Goal: Information Seeking & Learning: Learn about a topic

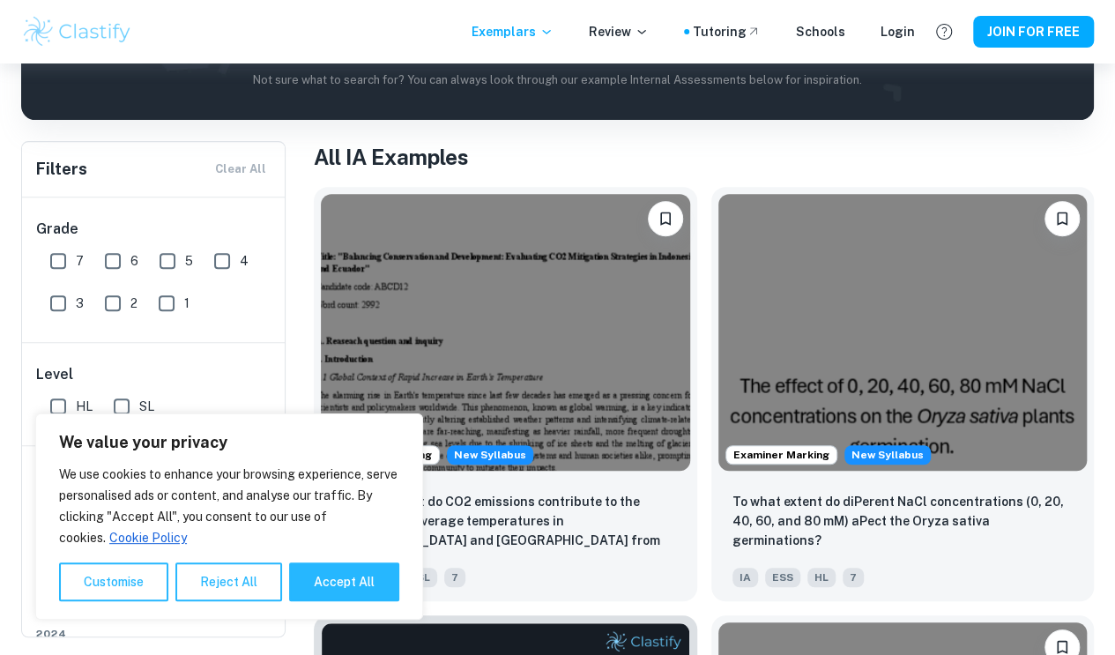
scroll to position [277, 0]
click at [911, 36] on div "Login" at bounding box center [898, 31] width 34 height 19
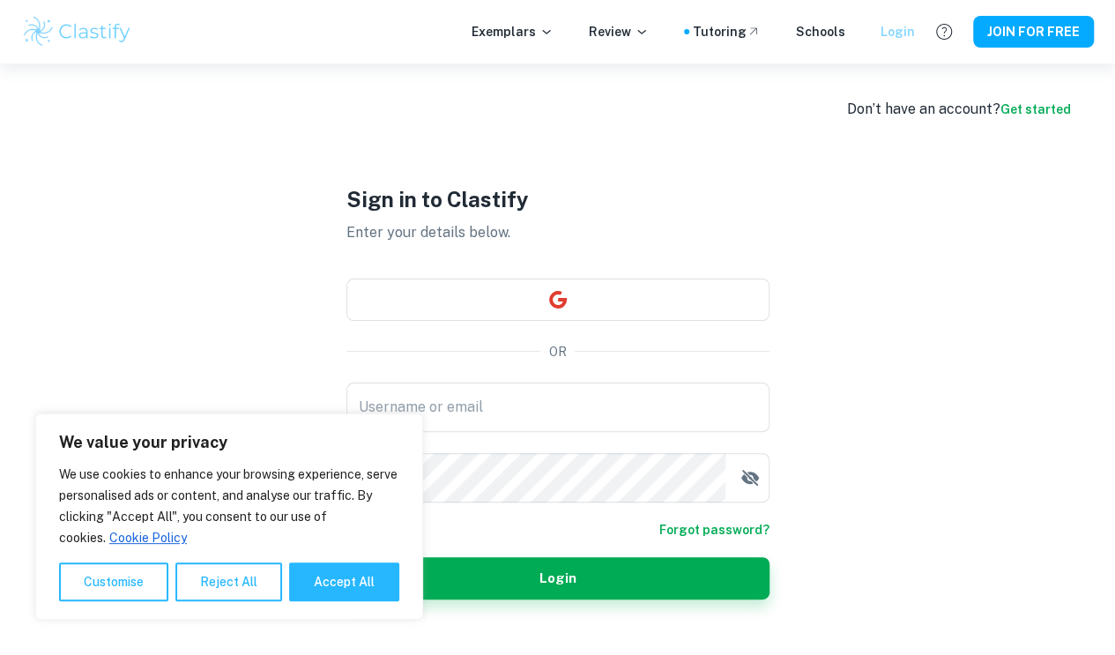
scroll to position [63, 0]
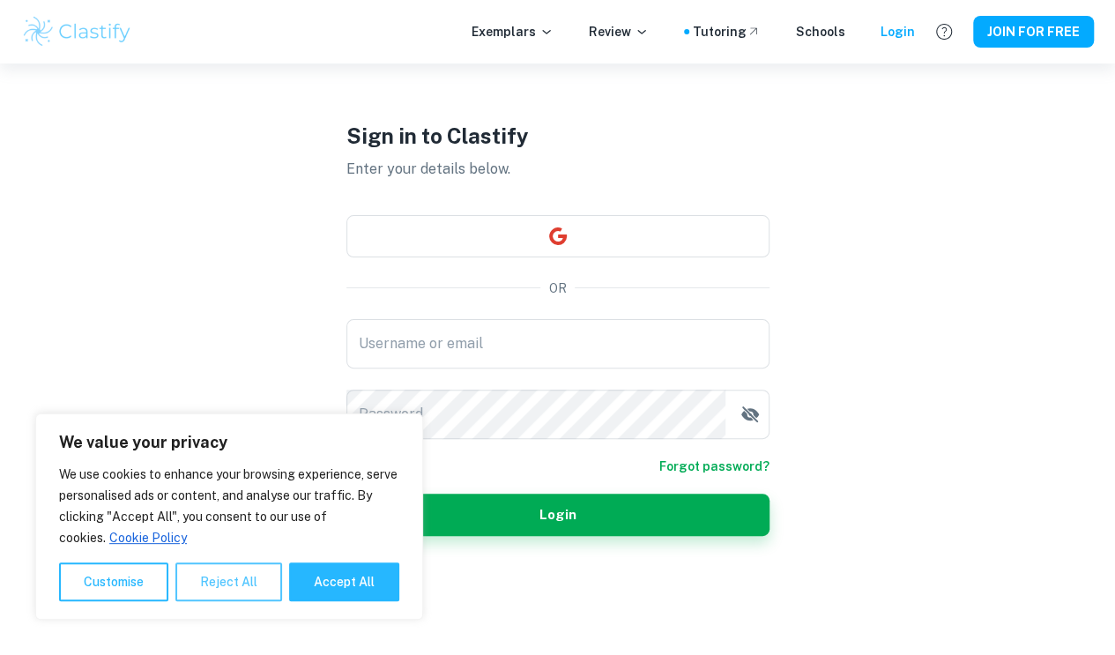
click at [227, 582] on button "Reject All" at bounding box center [228, 582] width 107 height 39
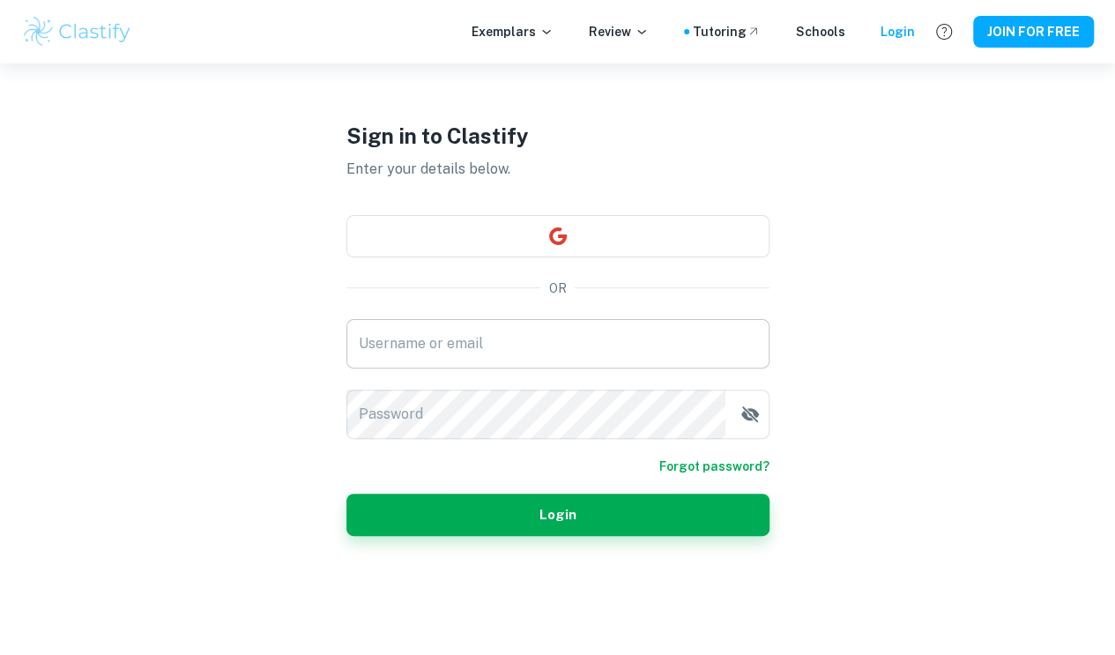
click at [406, 346] on div "Username or email Username or email" at bounding box center [557, 343] width 423 height 49
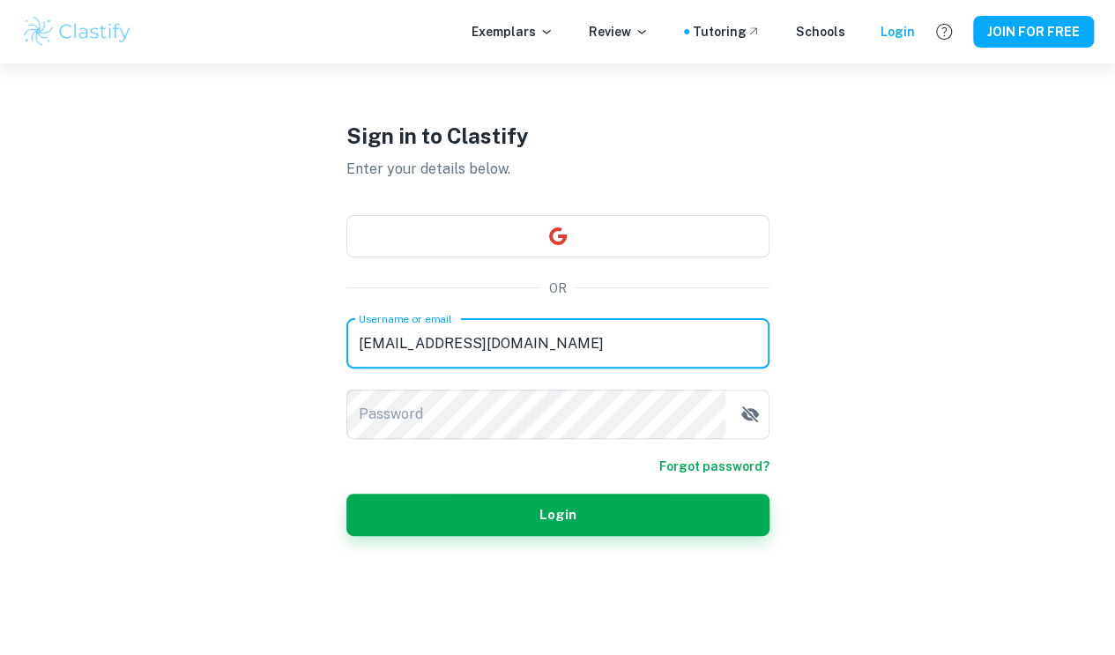
type input "[EMAIL_ADDRESS][DOMAIN_NAME]"
click at [384, 409] on div "Password Password" at bounding box center [557, 414] width 423 height 49
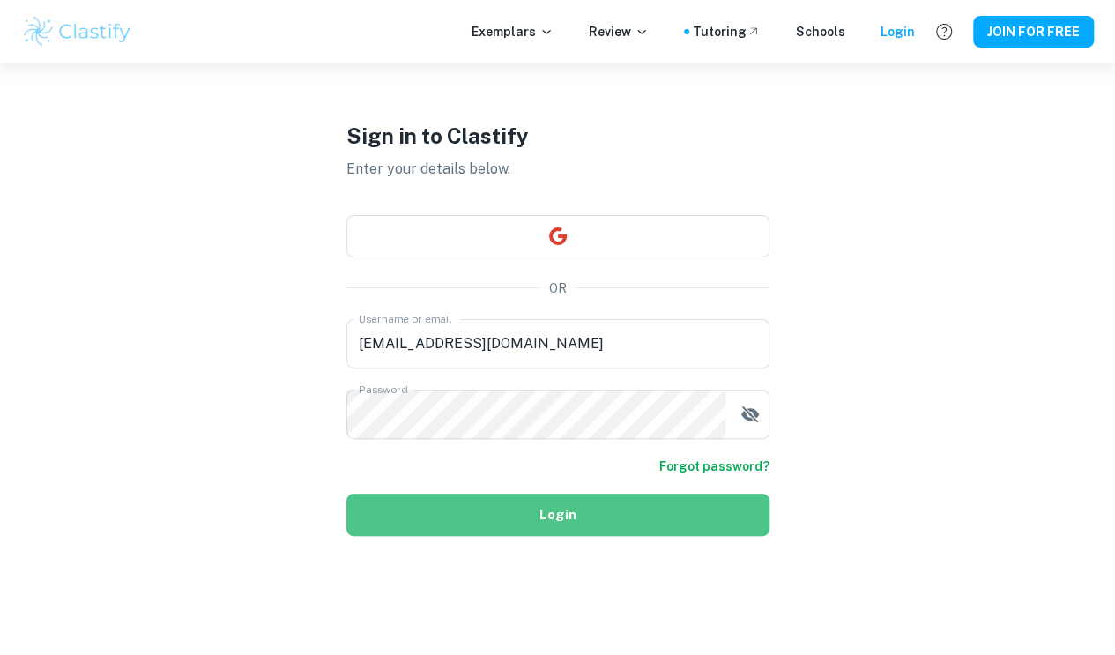
click at [577, 513] on button "Login" at bounding box center [557, 515] width 423 height 42
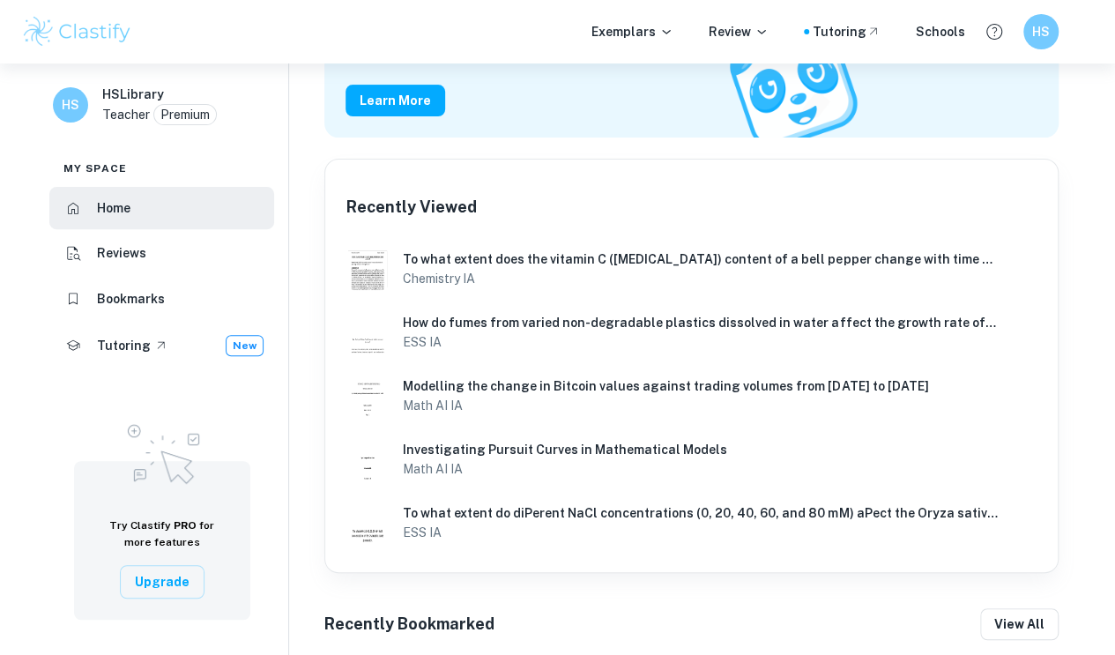
scroll to position [324, 0]
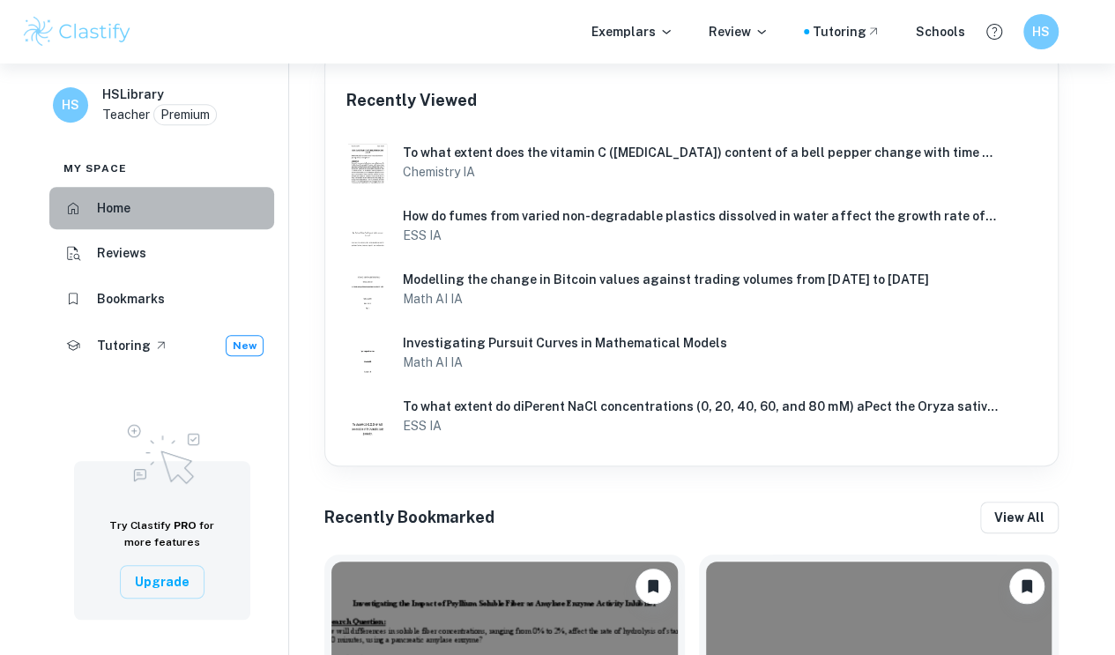
click at [136, 223] on li "Home" at bounding box center [161, 208] width 225 height 42
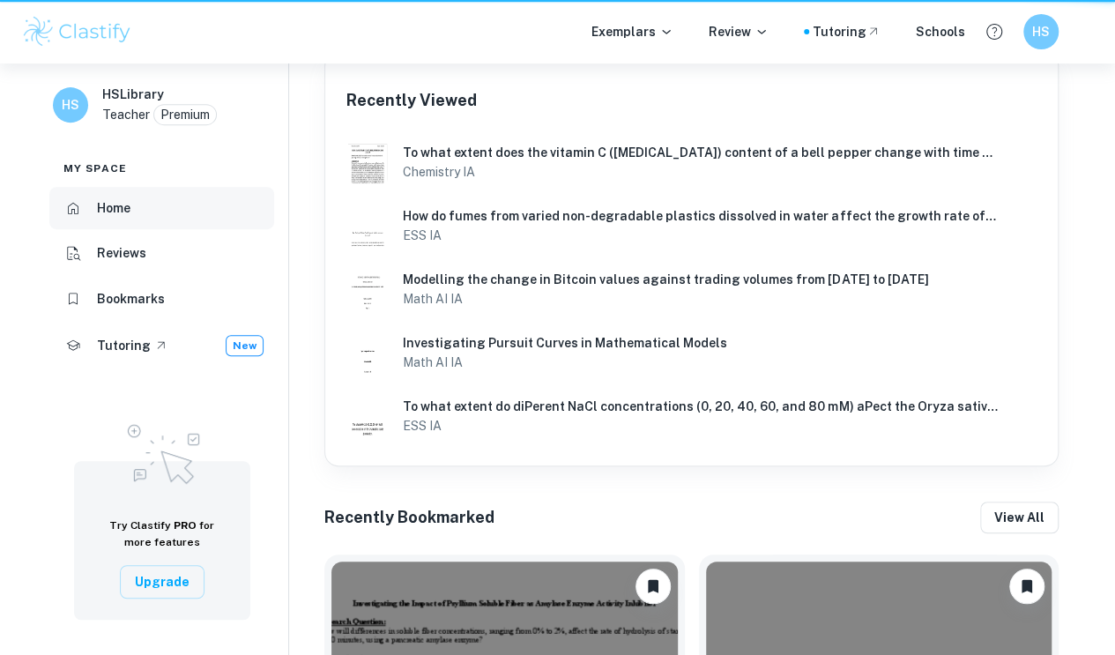
scroll to position [0, 0]
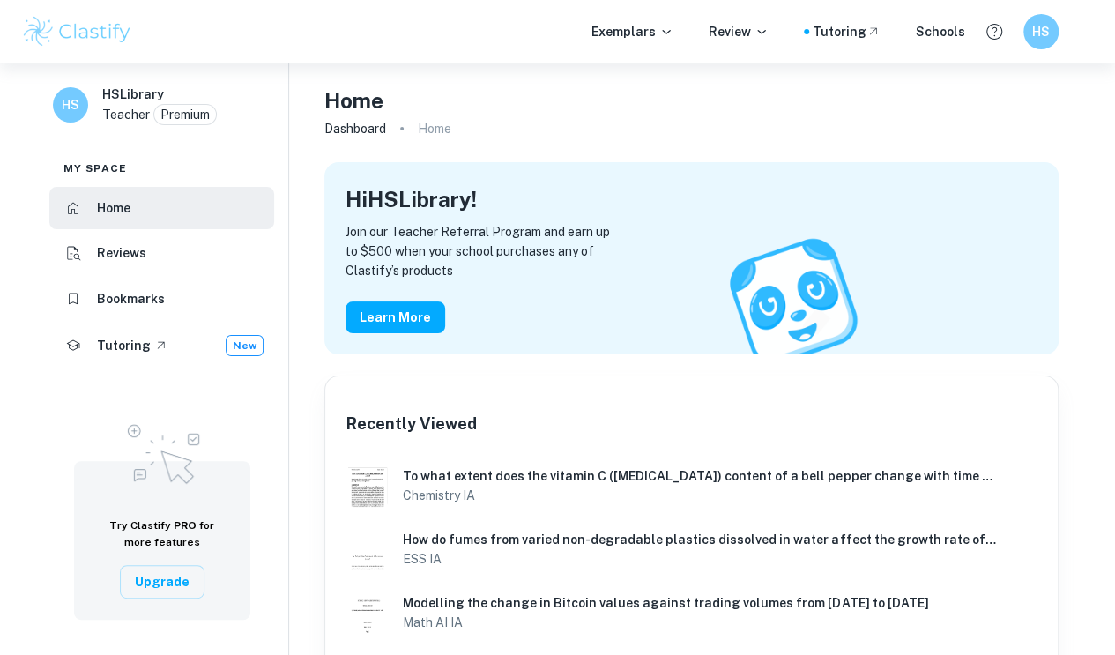
click at [56, 22] on img at bounding box center [77, 31] width 112 height 35
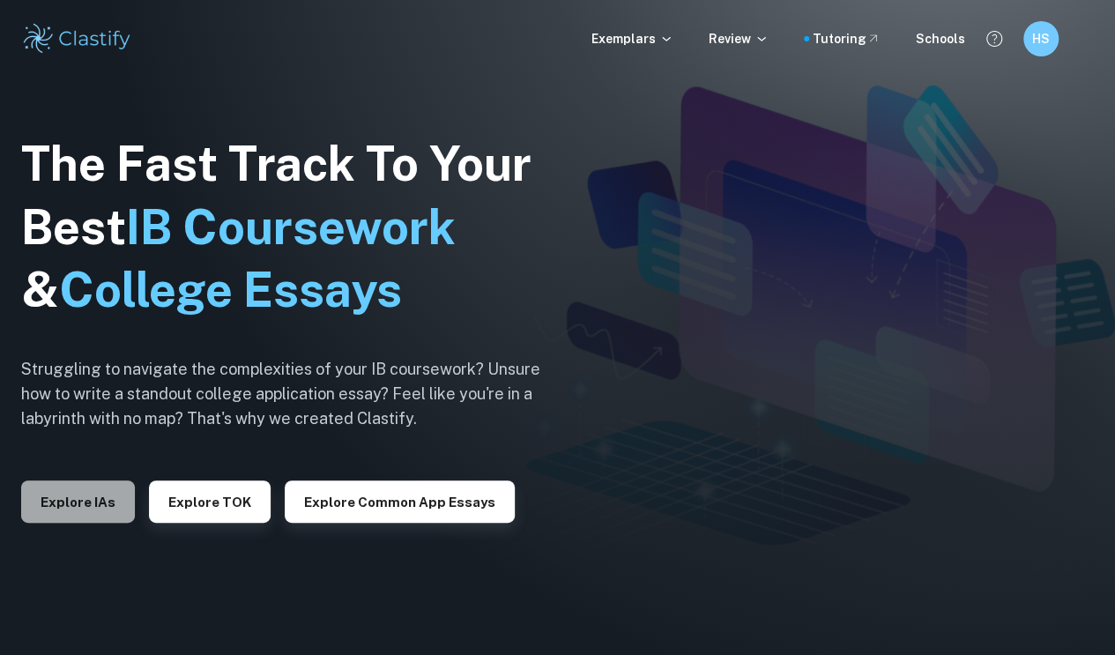
click at [94, 502] on button "Explore IAs" at bounding box center [78, 502] width 114 height 42
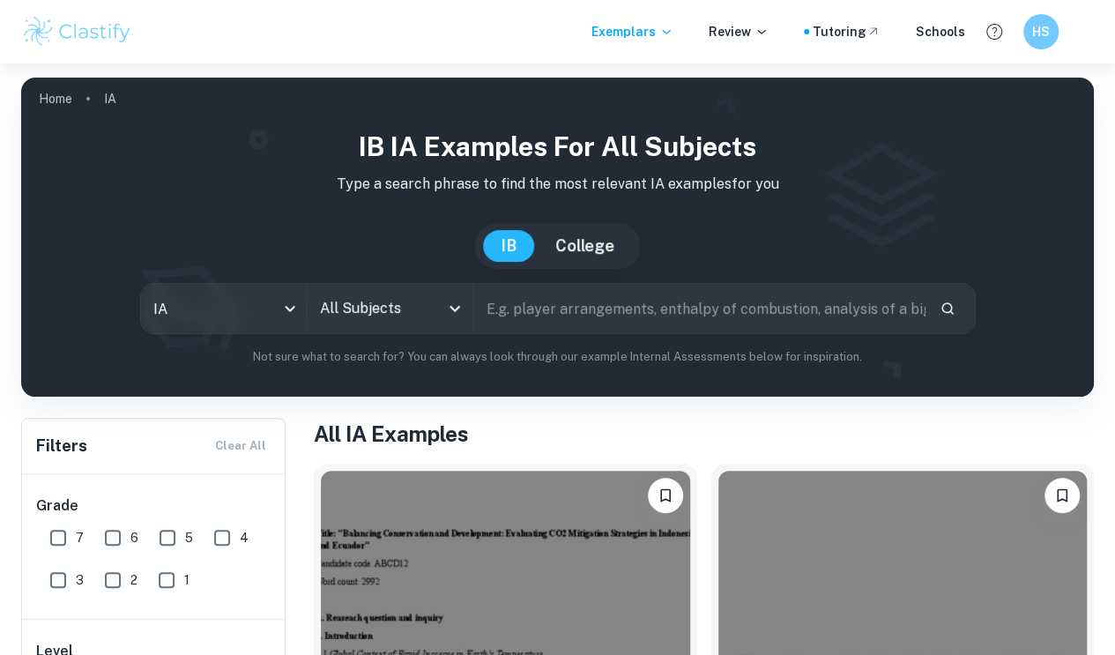
click at [411, 314] on input "All Subjects" at bounding box center [377, 309] width 123 height 34
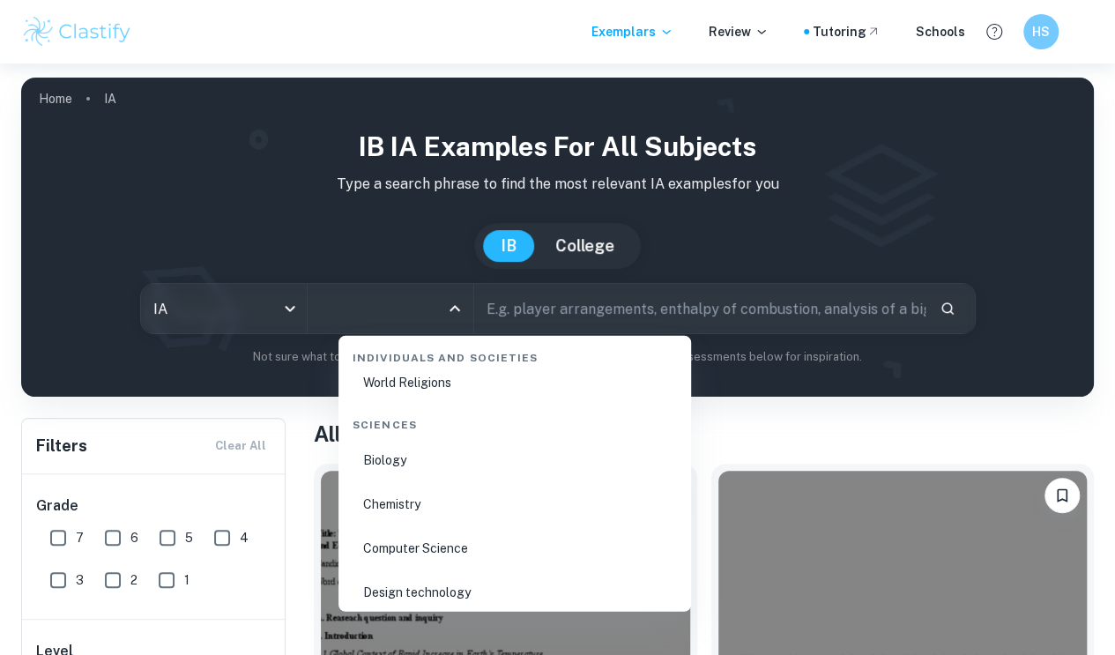
scroll to position [2694, 0]
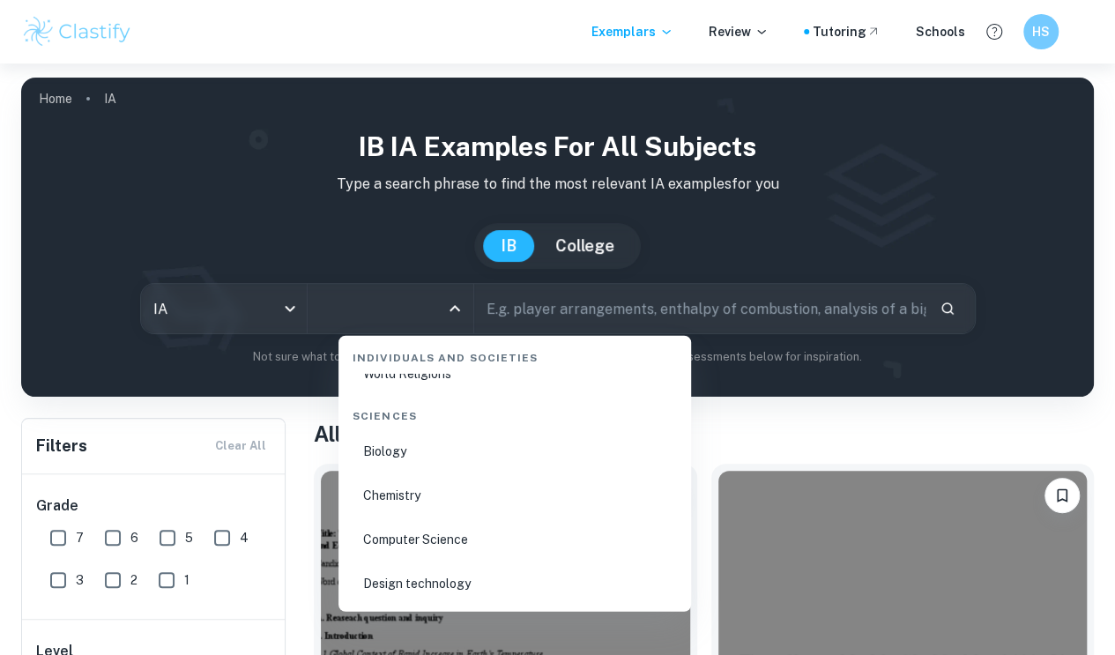
click at [382, 510] on li "Chemistry" at bounding box center [515, 495] width 339 height 41
type input "Chemistry"
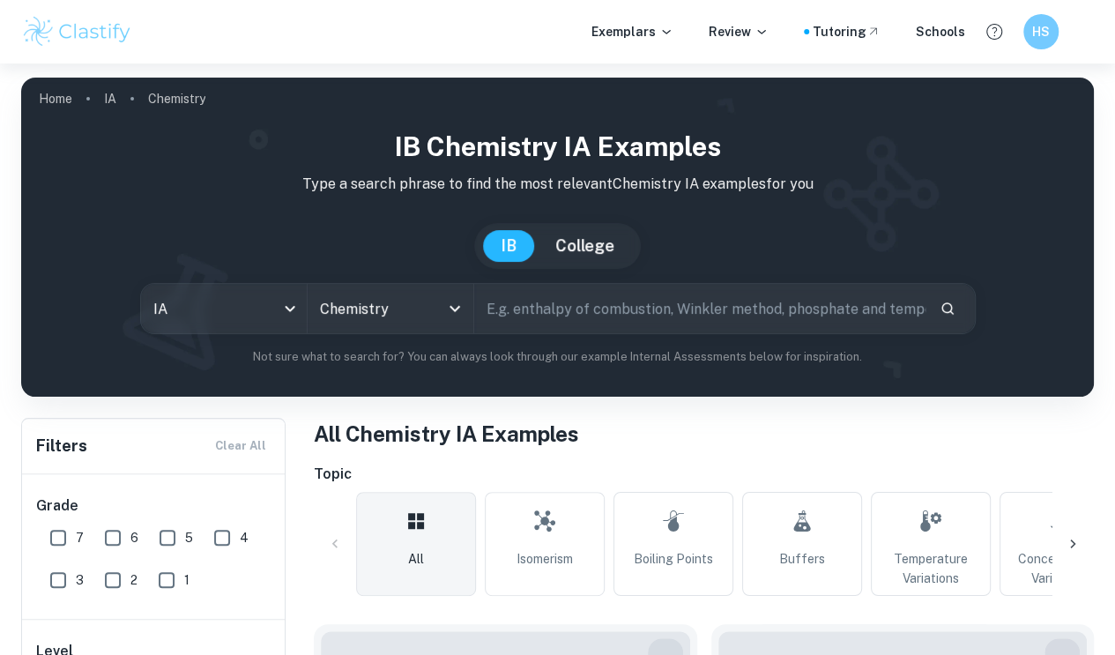
click at [619, 294] on input "text" at bounding box center [699, 308] width 451 height 49
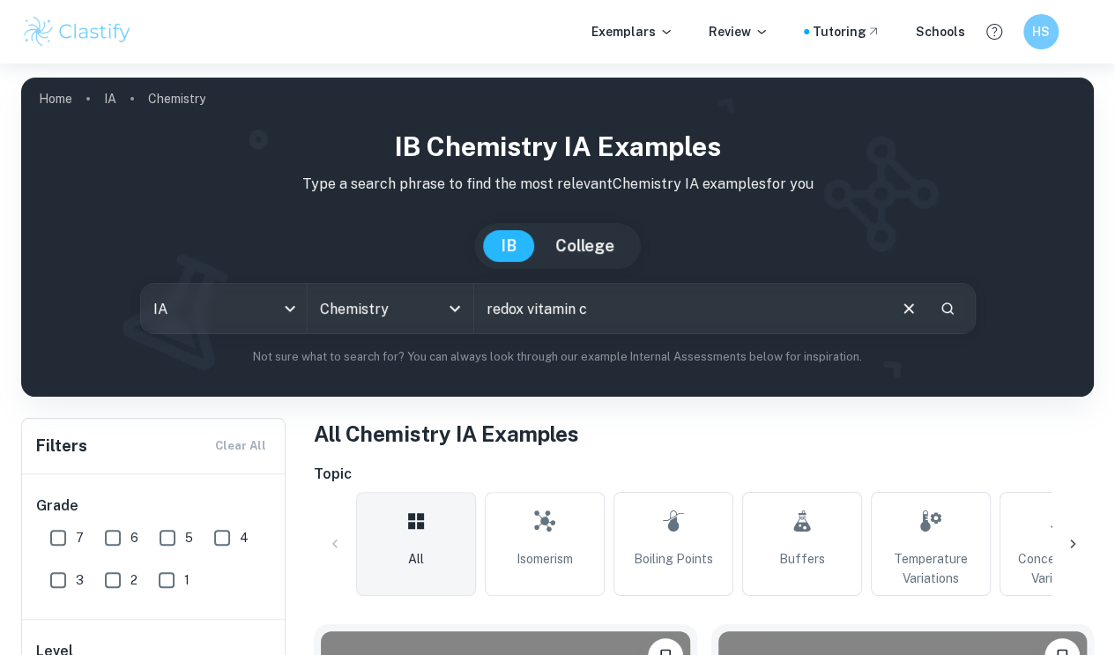
type input "redox vitamin c"
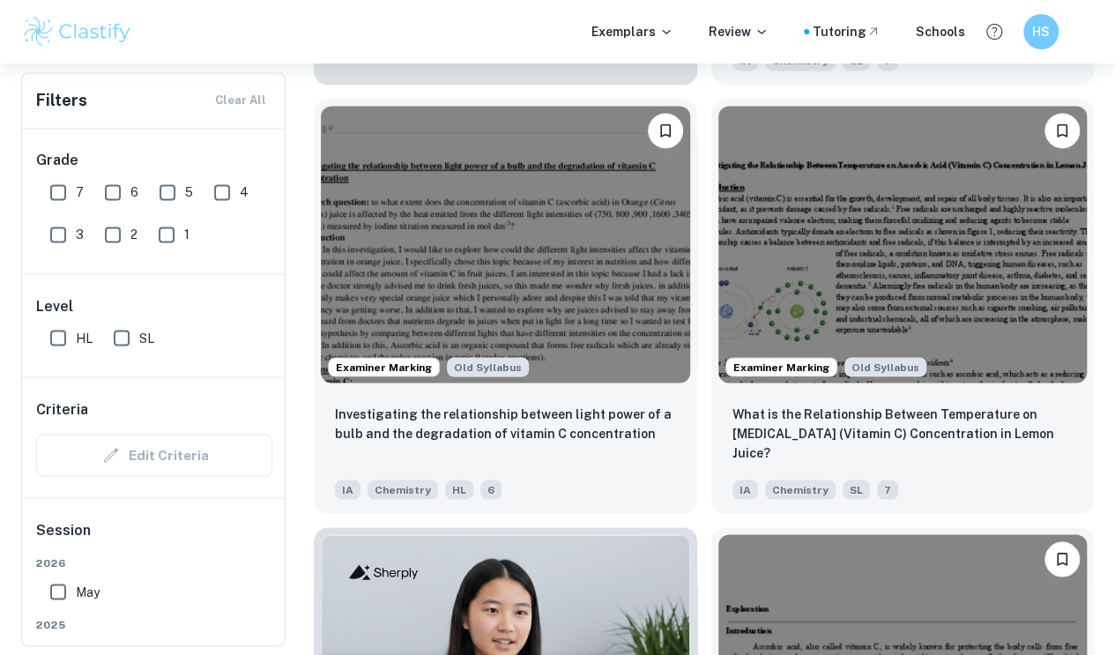
scroll to position [1397, 0]
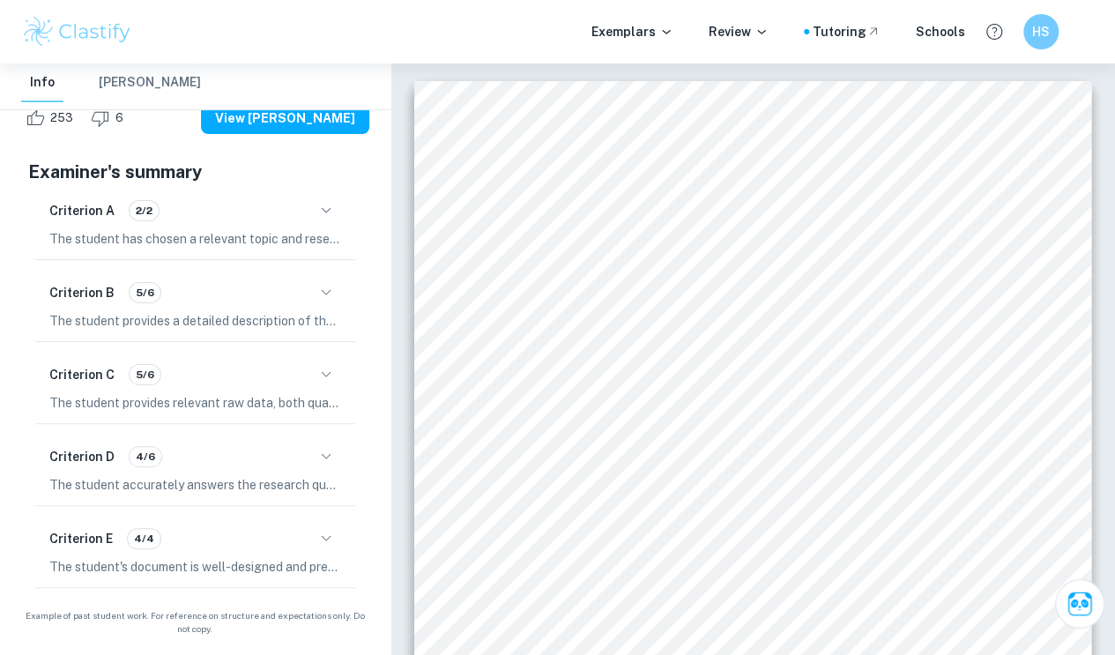
scroll to position [9, 0]
click at [326, 369] on icon "button" at bounding box center [326, 374] width 21 height 21
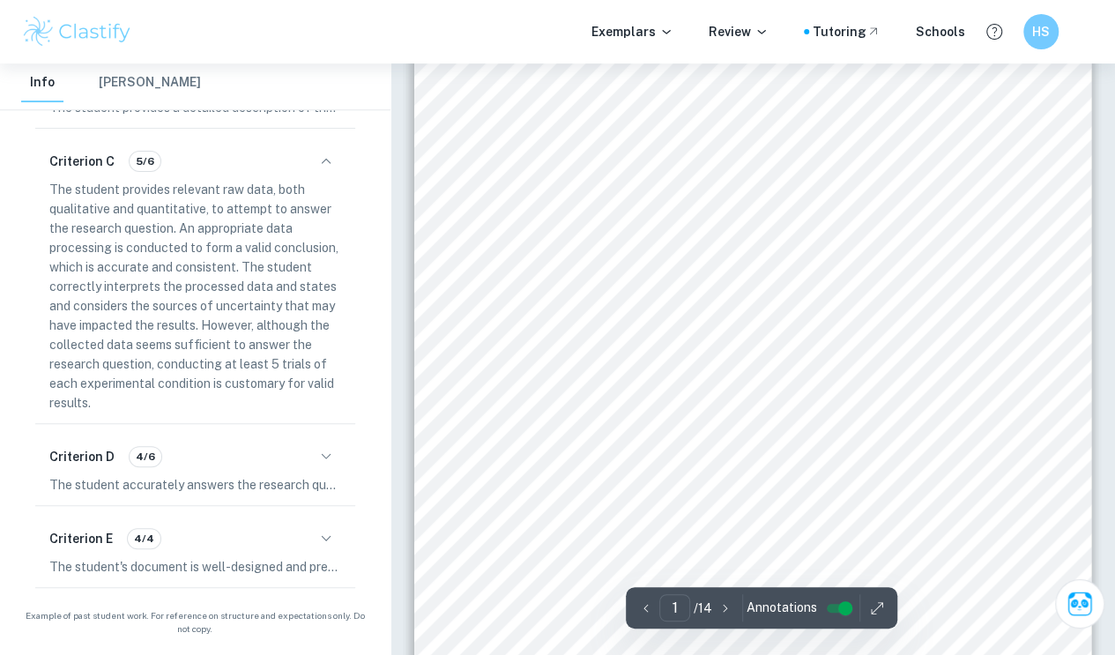
scroll to position [0, 0]
type input "8"
